Goal: Find specific page/section: Find specific page/section

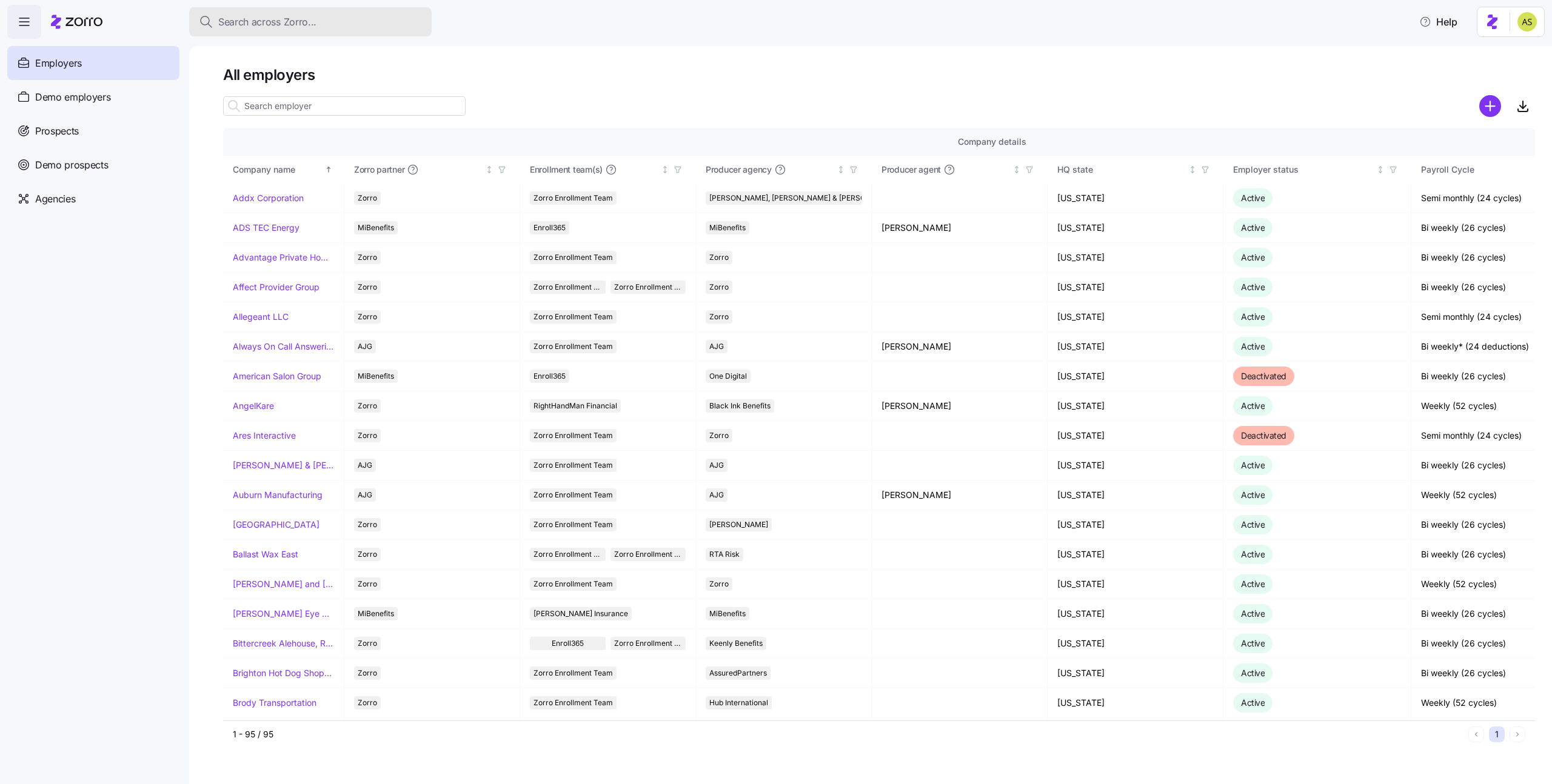
click at [256, 24] on span "Search across Zorro..." at bounding box center [267, 22] width 98 height 15
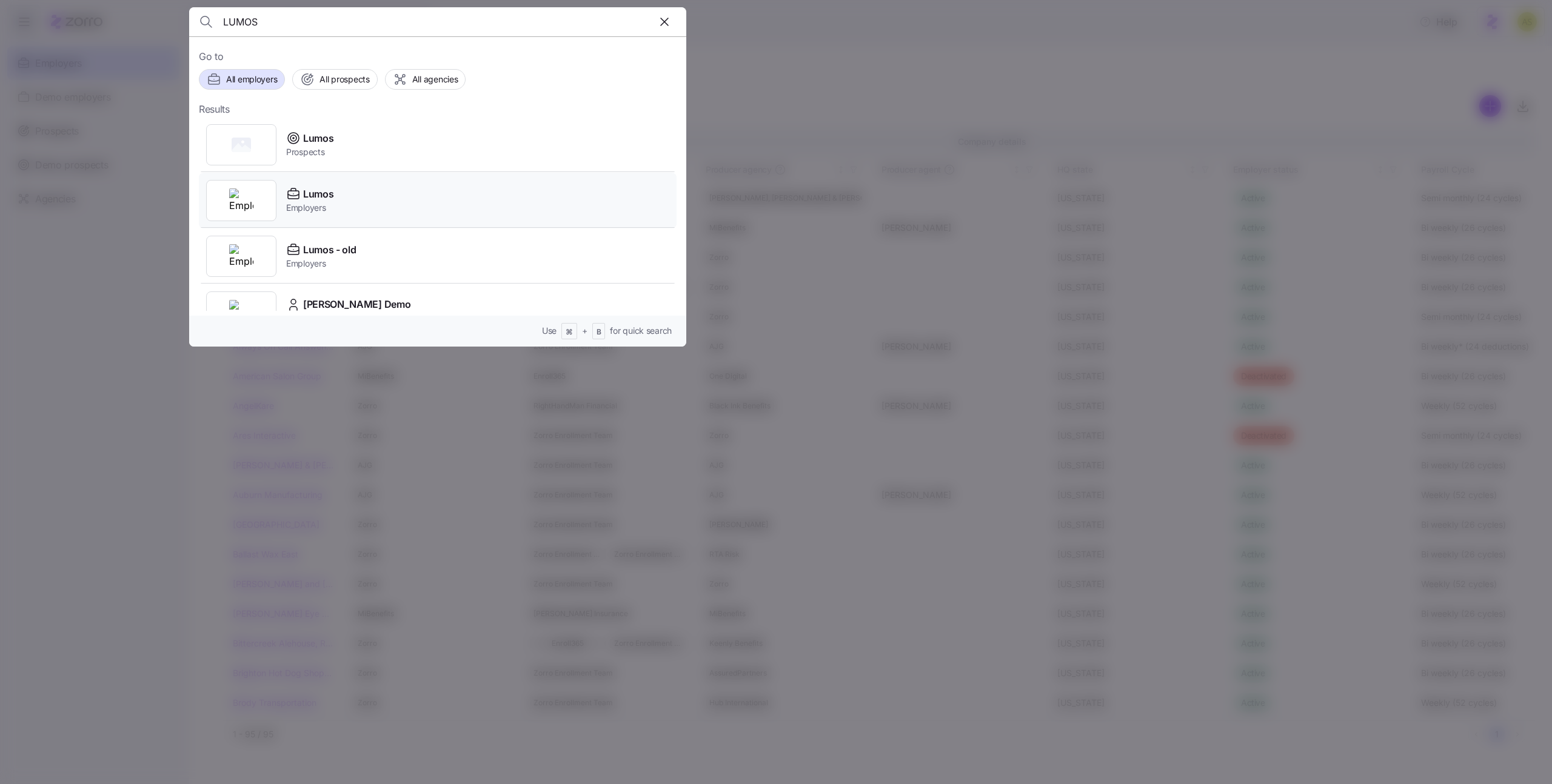
scroll to position [29, 0]
type input "LUMOS"
click at [319, 184] on span "Employers" at bounding box center [310, 178] width 47 height 12
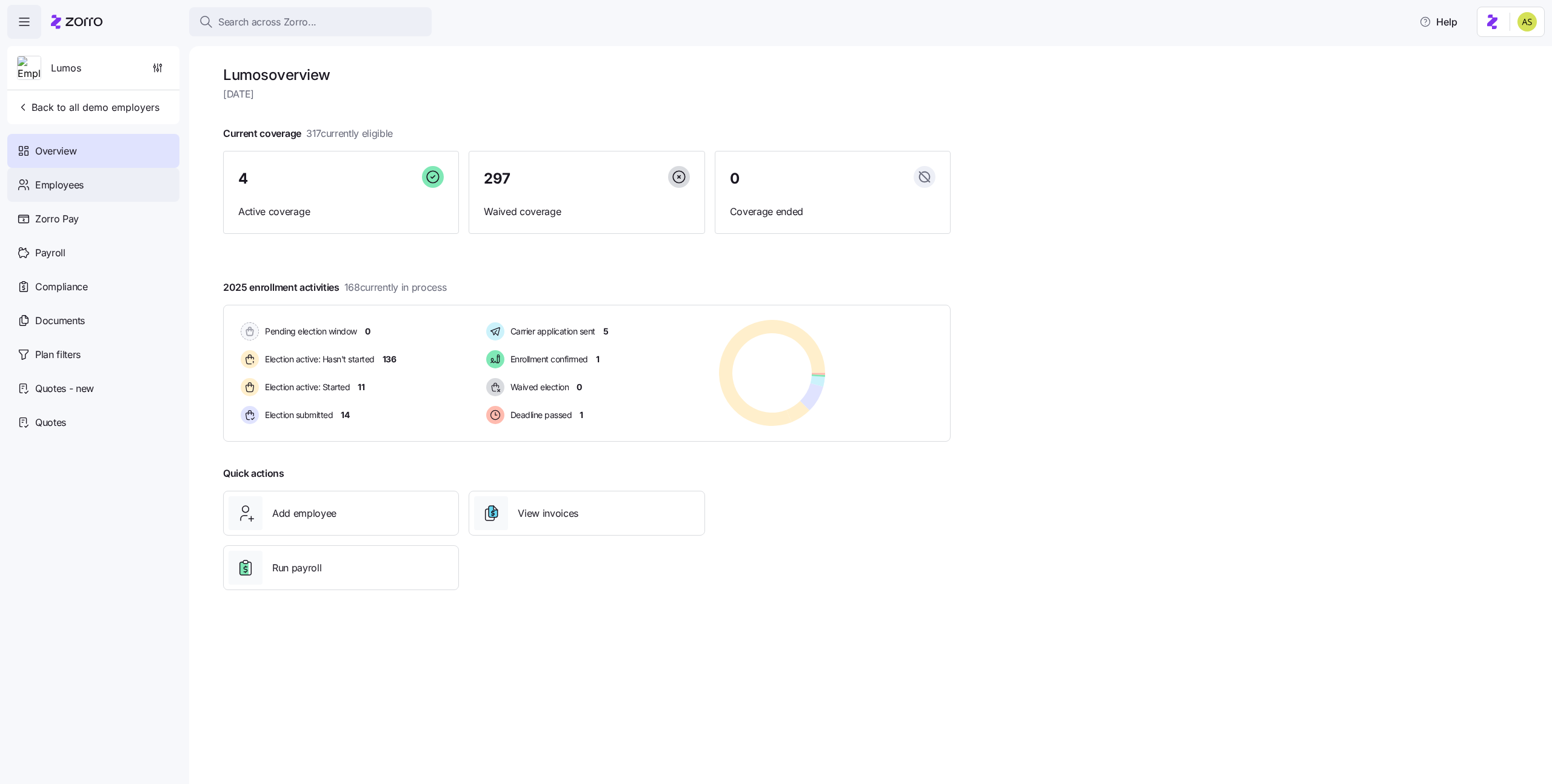
click at [62, 191] on span "Employees" at bounding box center [59, 185] width 49 height 15
